Goal: Understand process/instructions: Learn how to perform a task or action

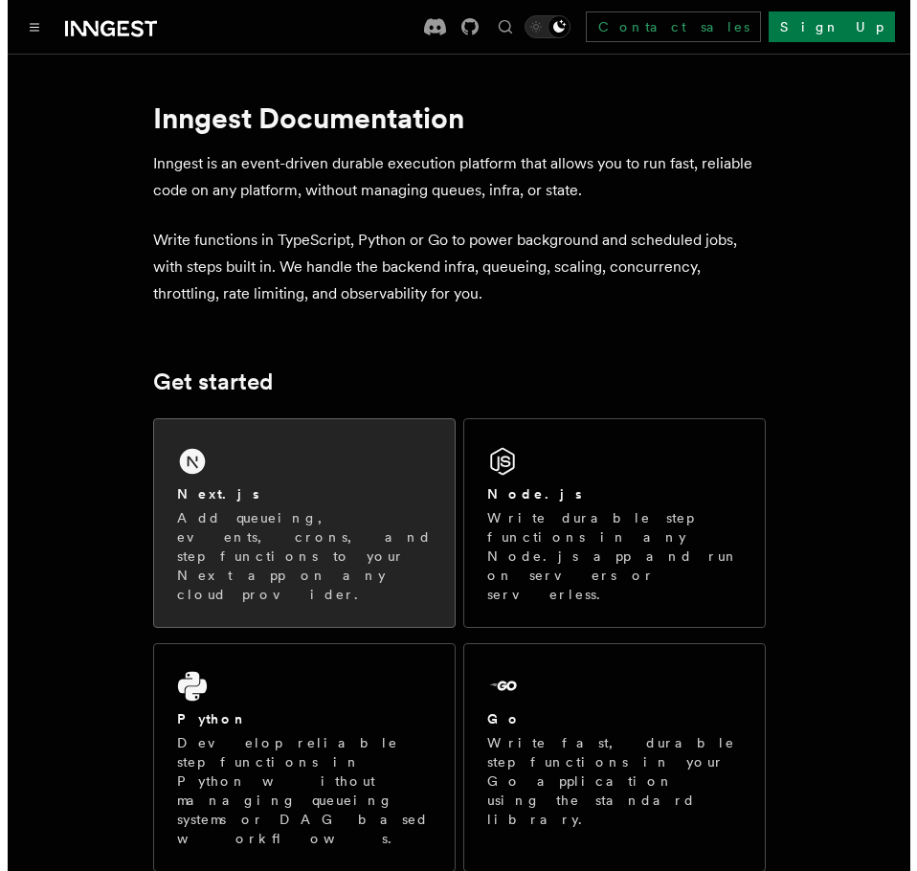
scroll to position [336, 0]
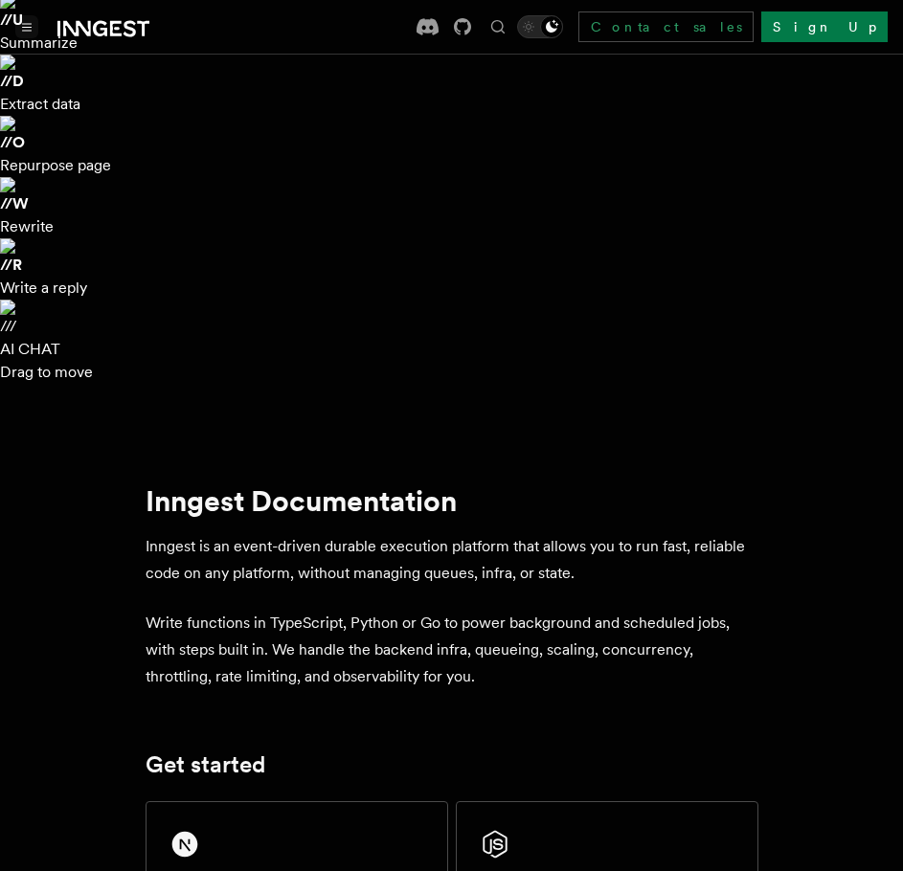
click at [30, 29] on icon "Toggle navigation" at bounding box center [27, 27] width 10 height 9
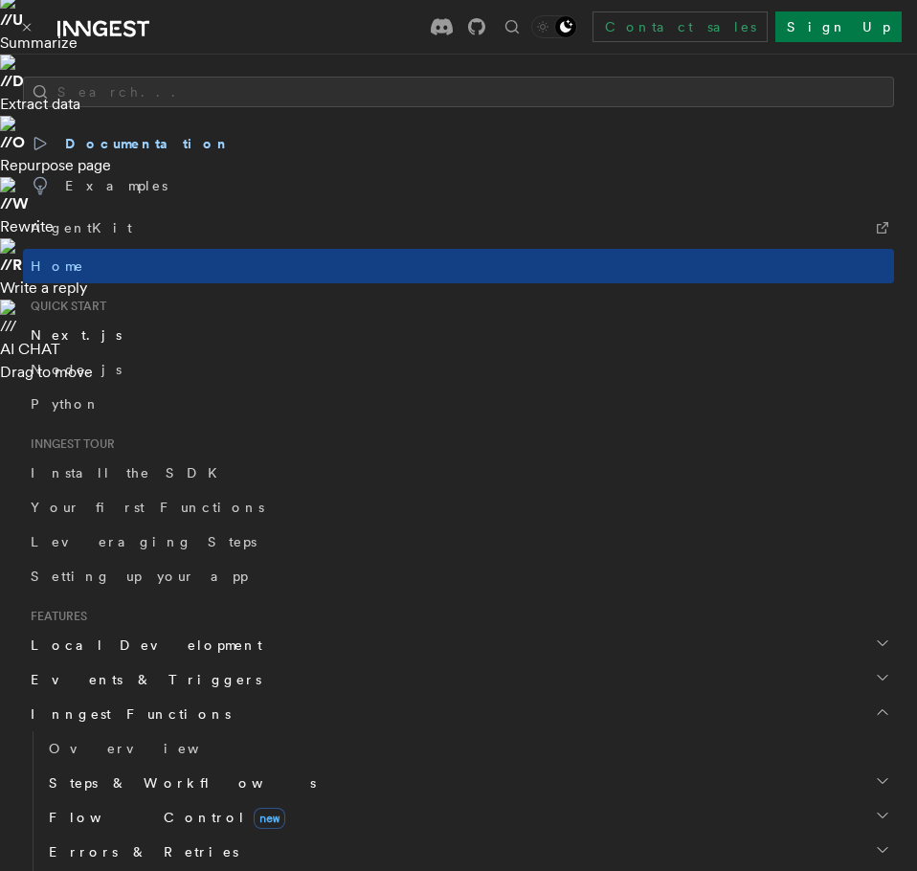
click at [55, 342] on span "Next.js" at bounding box center [76, 334] width 91 height 15
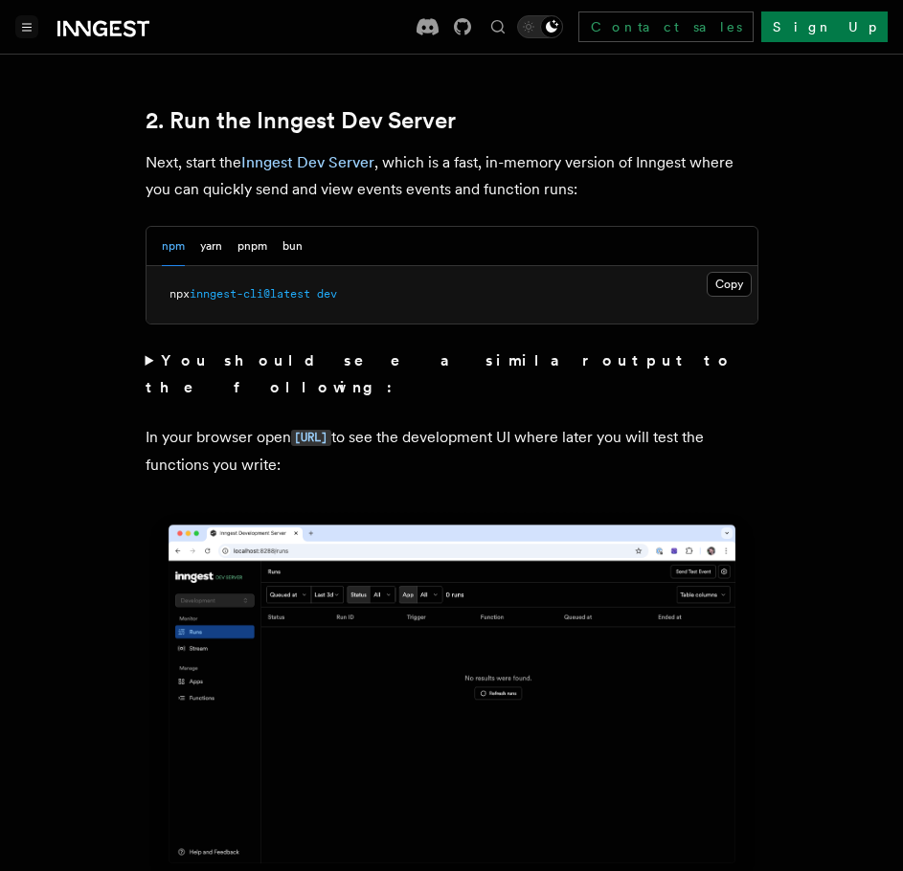
scroll to position [2298, 0]
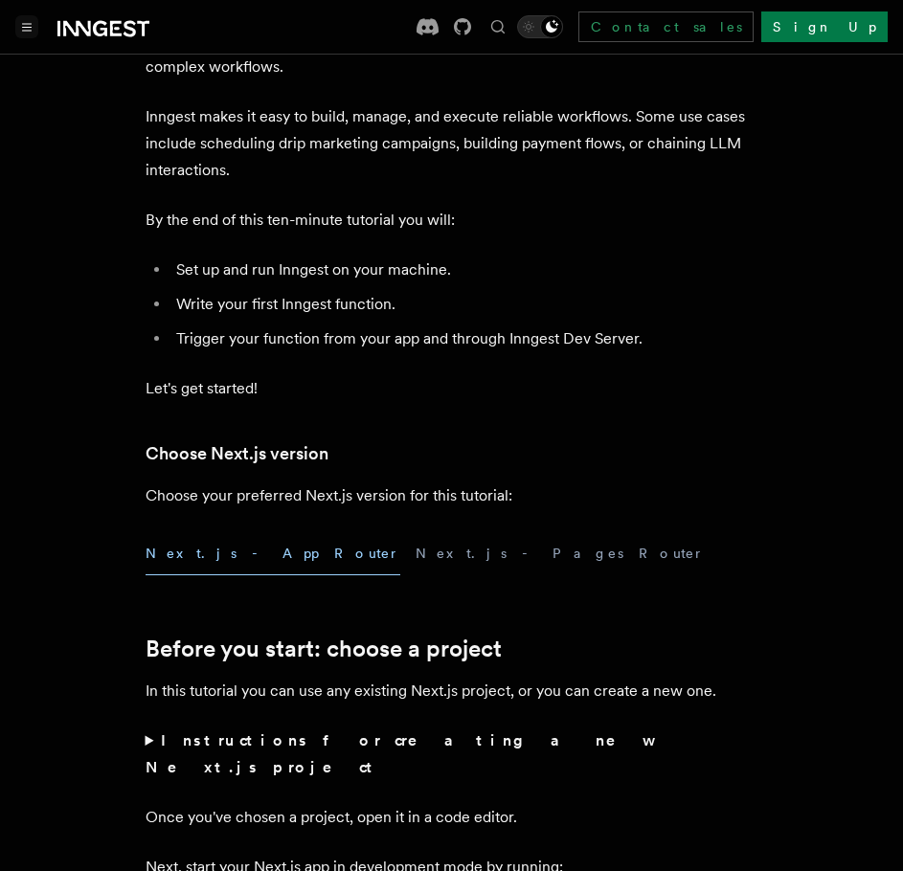
scroll to position [957, 0]
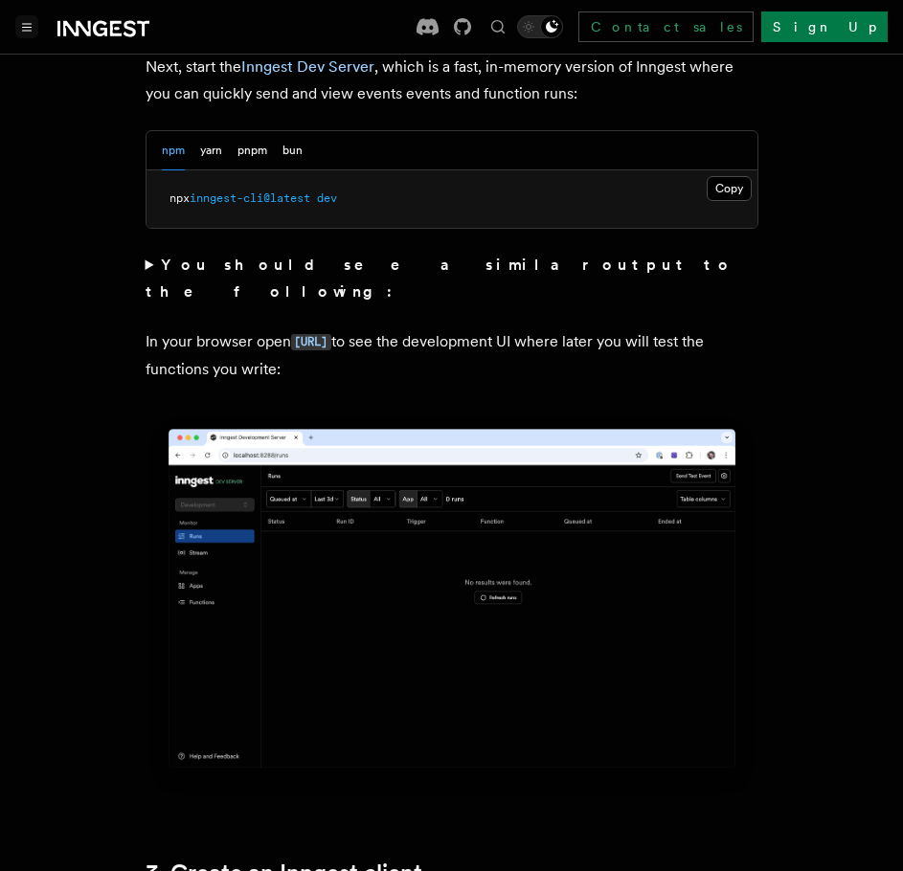
scroll to position [2298, 0]
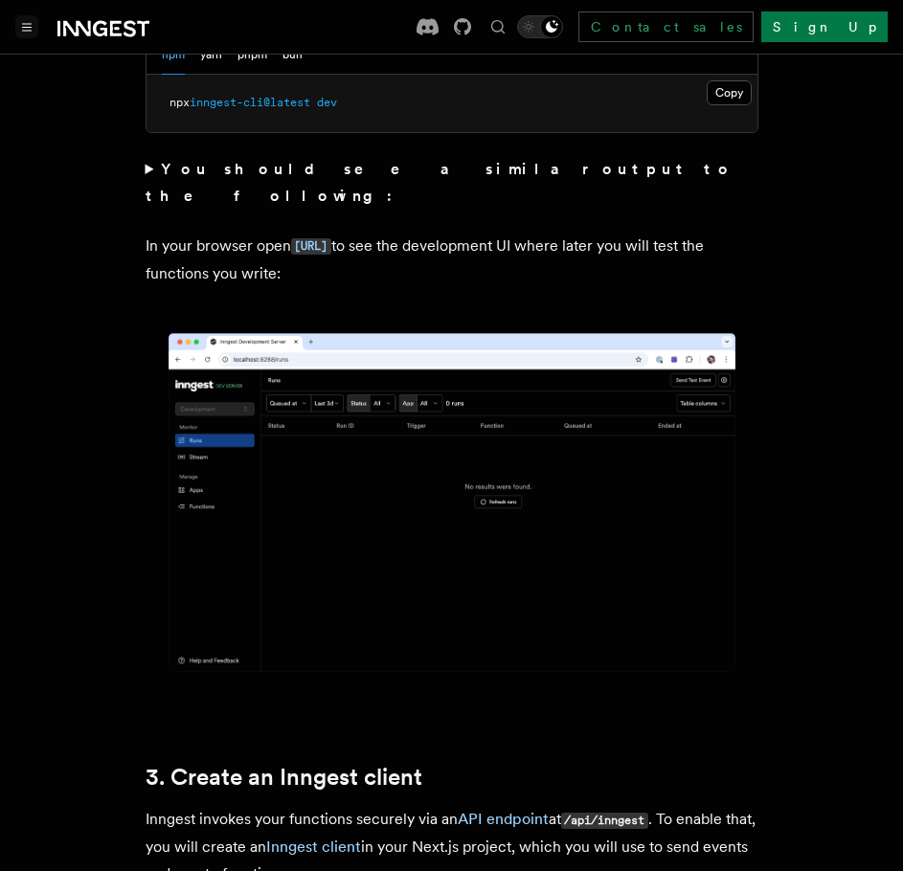
drag, startPoint x: 418, startPoint y: 565, endPoint x: 182, endPoint y: 576, distance: 236.8
copy code "app/api/inngest/route.ts"
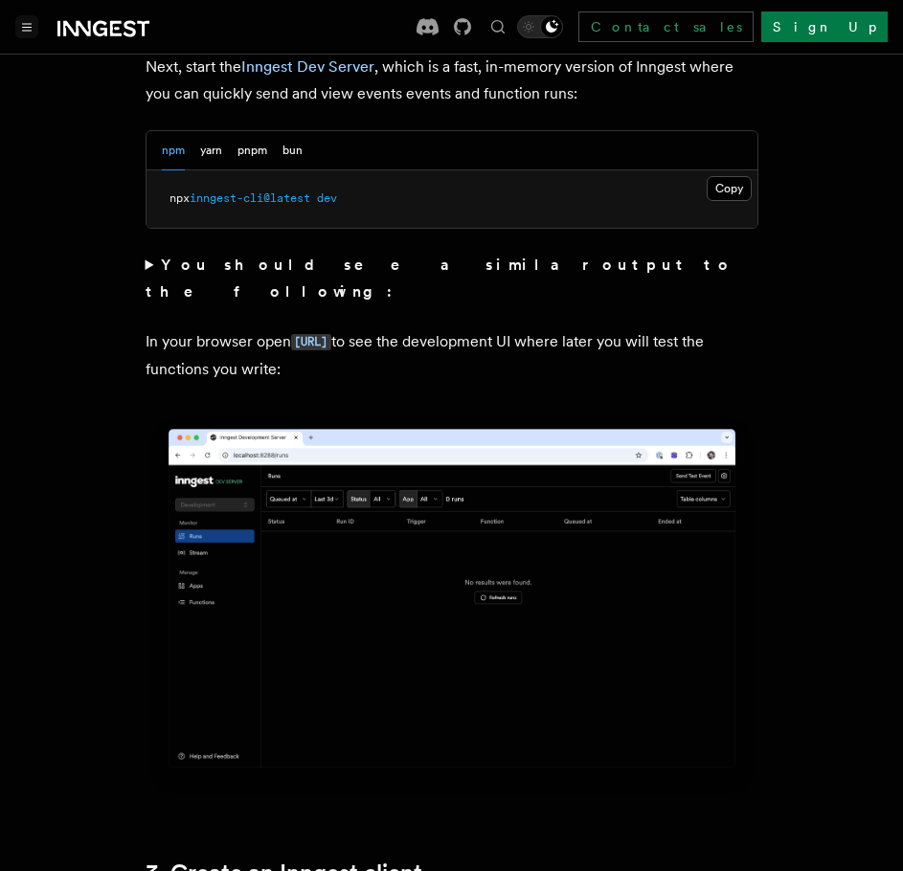
scroll to position [2106, 0]
